Goal: Task Accomplishment & Management: Complete application form

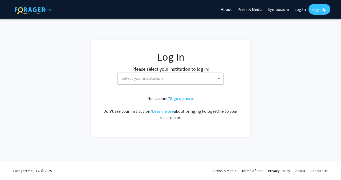
select select
click at [150, 81] on span "Select your institution" at bounding box center [172, 78] width 104 height 11
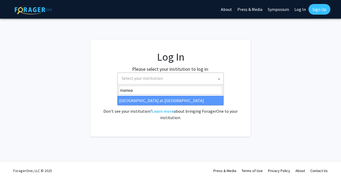
type input "manoa"
select select "18"
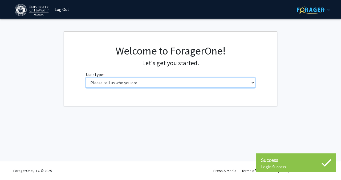
click at [148, 84] on select "Please tell us who you are Undergraduate Student Master's Student Doctoral Cand…" at bounding box center [171, 83] width 170 height 10
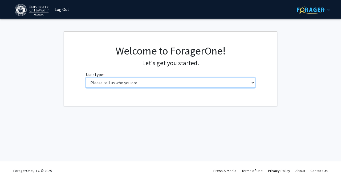
select select "1: undergrad"
click at [86, 78] on select "Please tell us who you are Undergraduate Student Master's Student Doctoral Cand…" at bounding box center [171, 83] width 170 height 10
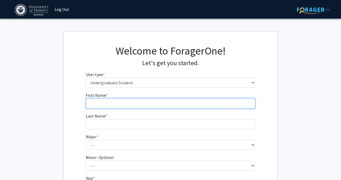
click at [153, 102] on input "First Name * required" at bounding box center [171, 104] width 170 height 10
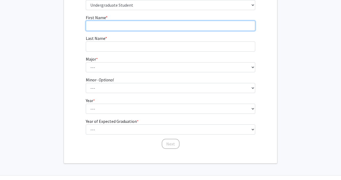
scroll to position [82, 0]
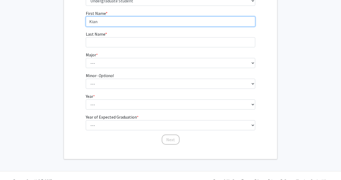
type input "Kian"
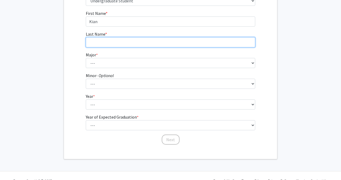
type input "P"
type input "[PERSON_NAME]"
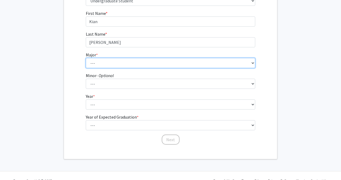
click at [165, 64] on select "--- Accounting American Studies Animal Sciences Anthropology Art Art History As…" at bounding box center [171, 63] width 170 height 10
select select "13: 1395"
click at [86, 58] on select "--- Accounting American Studies Animal Sciences Anthropology Art Art History As…" at bounding box center [171, 63] width 170 height 10
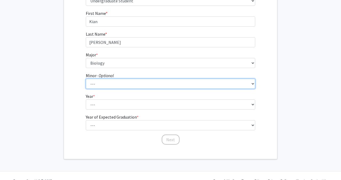
click at [128, 87] on select "--- American Studies Anthropology Art Art History Asian Studies Astronomy Astro…" at bounding box center [171, 84] width 170 height 10
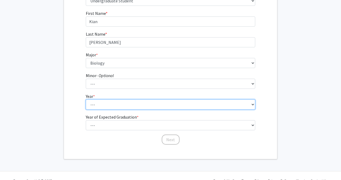
click at [162, 105] on select "--- First-year Sophomore Junior Senior Postbaccalaureate Certificate" at bounding box center [171, 105] width 170 height 10
select select "1: first-year"
click at [86, 100] on select "--- First-year Sophomore Junior Senior Postbaccalaureate Certificate" at bounding box center [171, 105] width 170 height 10
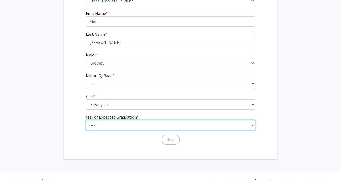
click at [148, 125] on select "--- 2025 2026 2027 2028 2029 2030 2031 2032 2033 2034" at bounding box center [171, 125] width 170 height 10
select select "5: 2029"
click at [86, 120] on select "--- 2025 2026 2027 2028 2029 2030 2031 2032 2033 2034" at bounding box center [171, 125] width 170 height 10
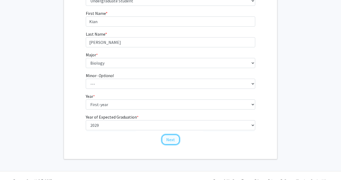
click at [175, 138] on button "Next" at bounding box center [171, 140] width 18 height 10
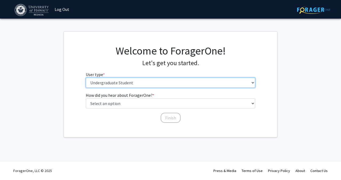
click at [149, 78] on select "Please tell us who you are Undergraduate Student Master's Student Doctoral Cand…" at bounding box center [171, 83] width 170 height 10
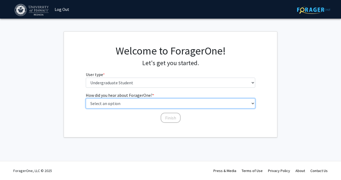
click at [158, 108] on select "Select an option Peer/student recommendation Faculty/staff recommendation Unive…" at bounding box center [171, 104] width 170 height 10
select select "3: university_website"
click at [86, 99] on select "Select an option Peer/student recommendation Faculty/staff recommendation Unive…" at bounding box center [171, 104] width 170 height 10
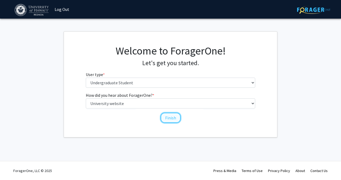
click at [167, 120] on button "Finish" at bounding box center [171, 118] width 20 height 10
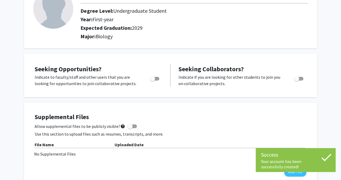
scroll to position [48, 0]
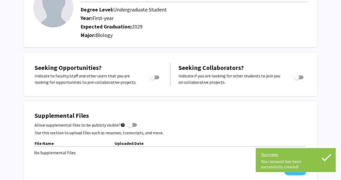
click at [152, 76] on span "Toggle" at bounding box center [152, 77] width 5 height 5
click at [152, 79] on input "Are you actively seeking opportunities?" at bounding box center [152, 79] width 0 height 0
checkbox input "true"
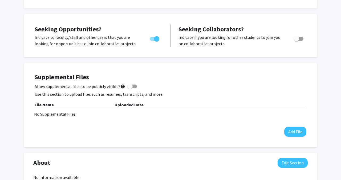
scroll to position [0, 0]
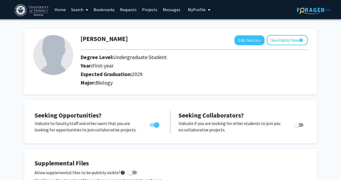
click at [83, 11] on link "Search" at bounding box center [79, 9] width 22 height 19
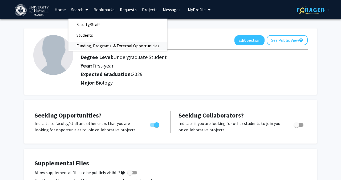
click at [91, 41] on span "Funding, Programs, & External Opportunities" at bounding box center [117, 45] width 99 height 11
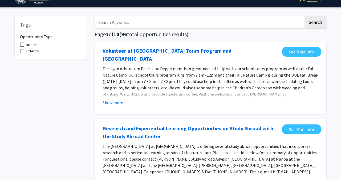
scroll to position [13, 0]
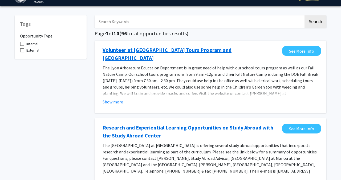
click at [181, 52] on link "Volunteer at [GEOGRAPHIC_DATA] Tours Program and [GEOGRAPHIC_DATA]" at bounding box center [191, 54] width 177 height 16
click at [241, 48] on link "Volunteer at [GEOGRAPHIC_DATA] Tours Program and [GEOGRAPHIC_DATA]" at bounding box center [191, 54] width 177 height 16
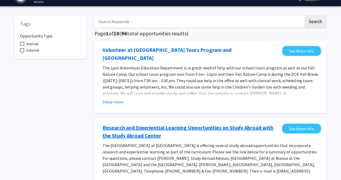
click at [163, 124] on link "Research and Experiential Learning Opportunities on Study Abroad with the Study…" at bounding box center [191, 132] width 177 height 16
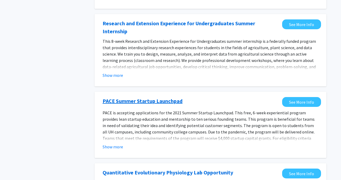
scroll to position [326, 0]
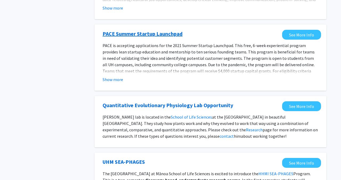
click at [167, 30] on link "PACE Summer Startup Launchpad" at bounding box center [143, 34] width 80 height 8
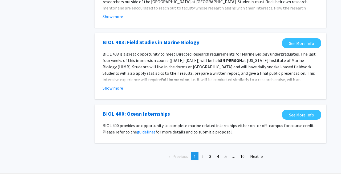
scroll to position [580, 0]
click at [203, 154] on span "2" at bounding box center [202, 156] width 2 height 5
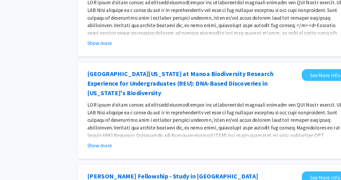
scroll to position [199, 0]
